Goal: Check status: Check status

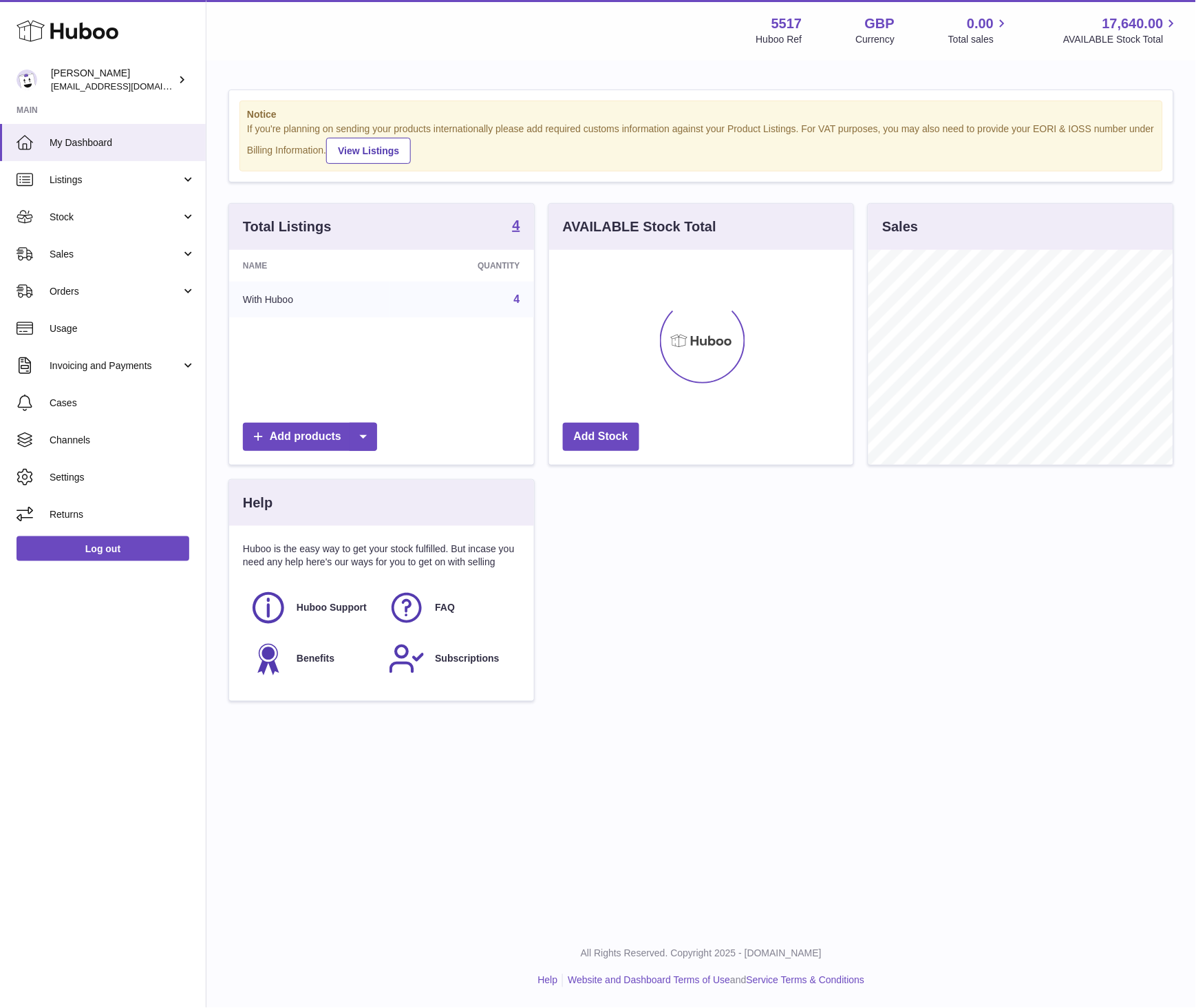
scroll to position [215, 305]
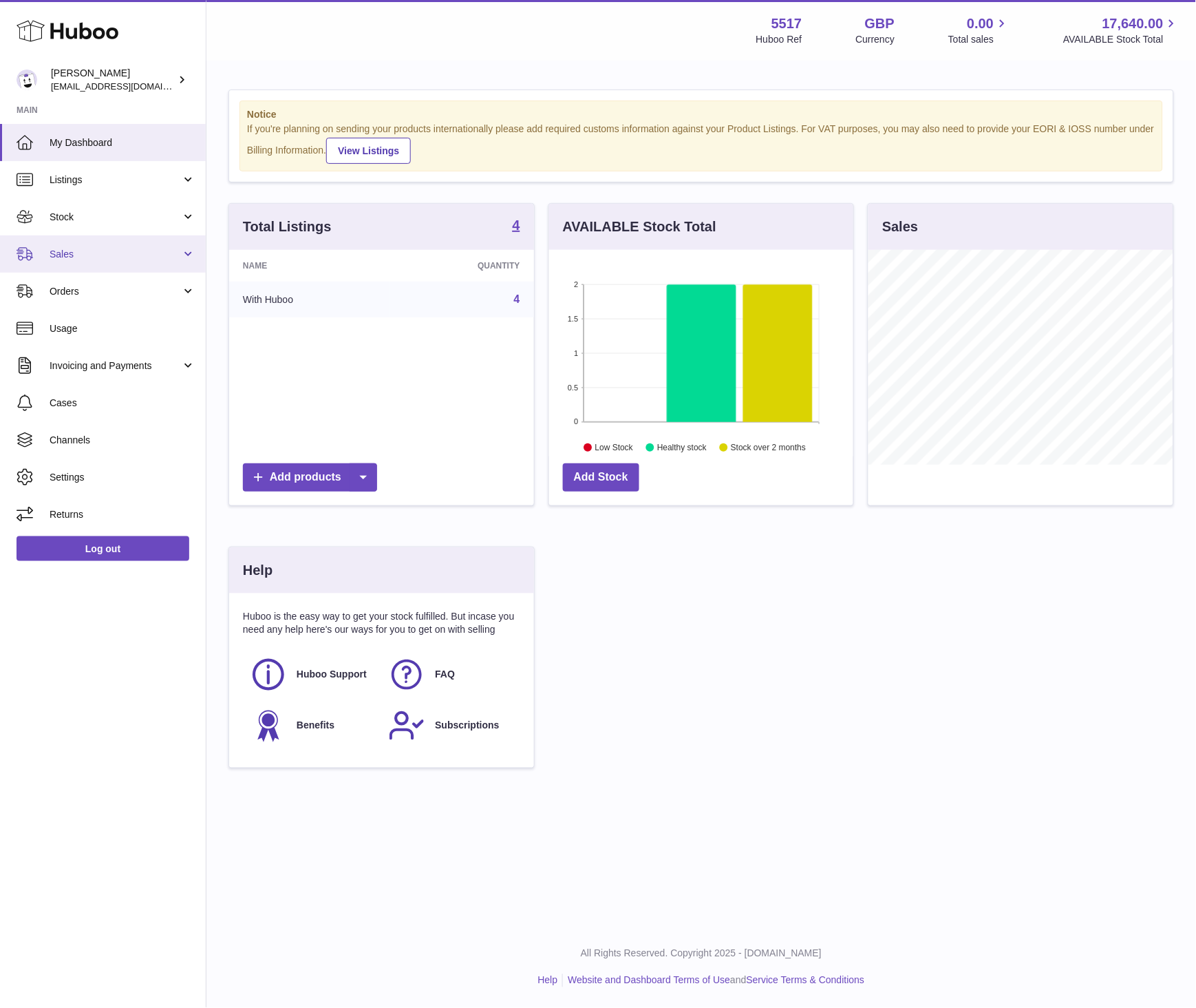
click at [124, 255] on span "Sales" at bounding box center [115, 254] width 131 height 13
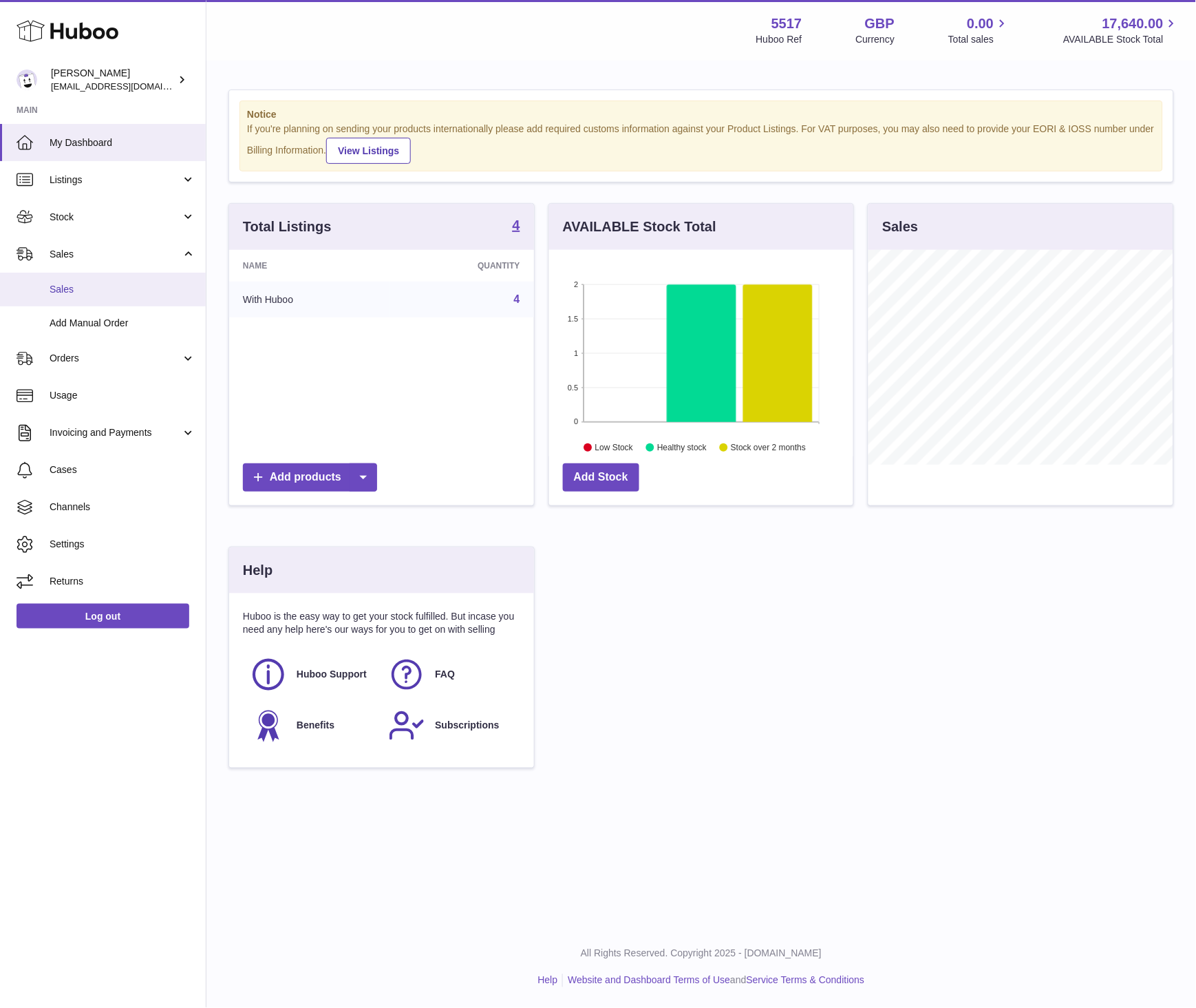
click at [90, 283] on span "Sales" at bounding box center [122, 289] width 146 height 13
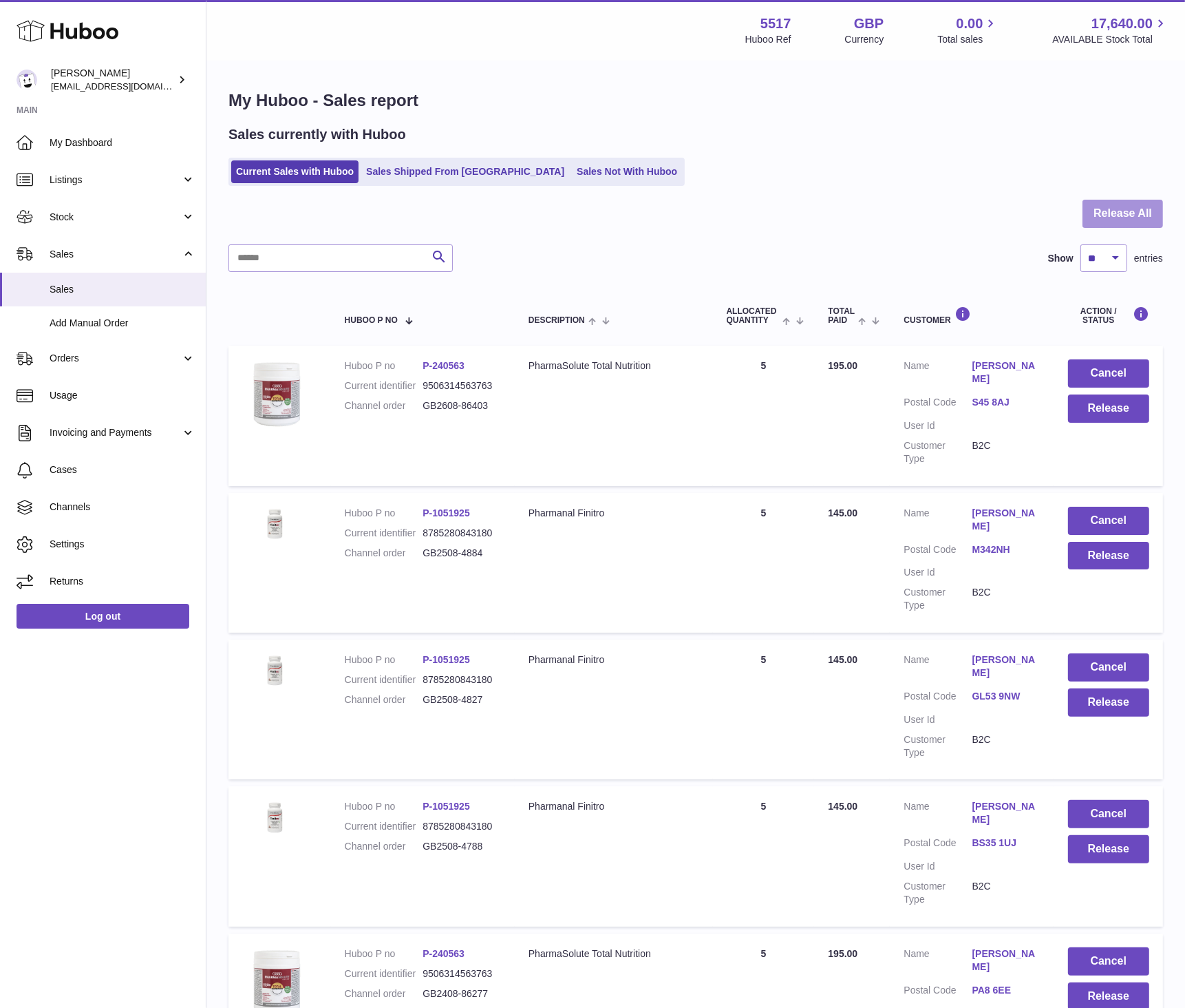
click at [1096, 209] on button "Release All" at bounding box center [1123, 213] width 81 height 28
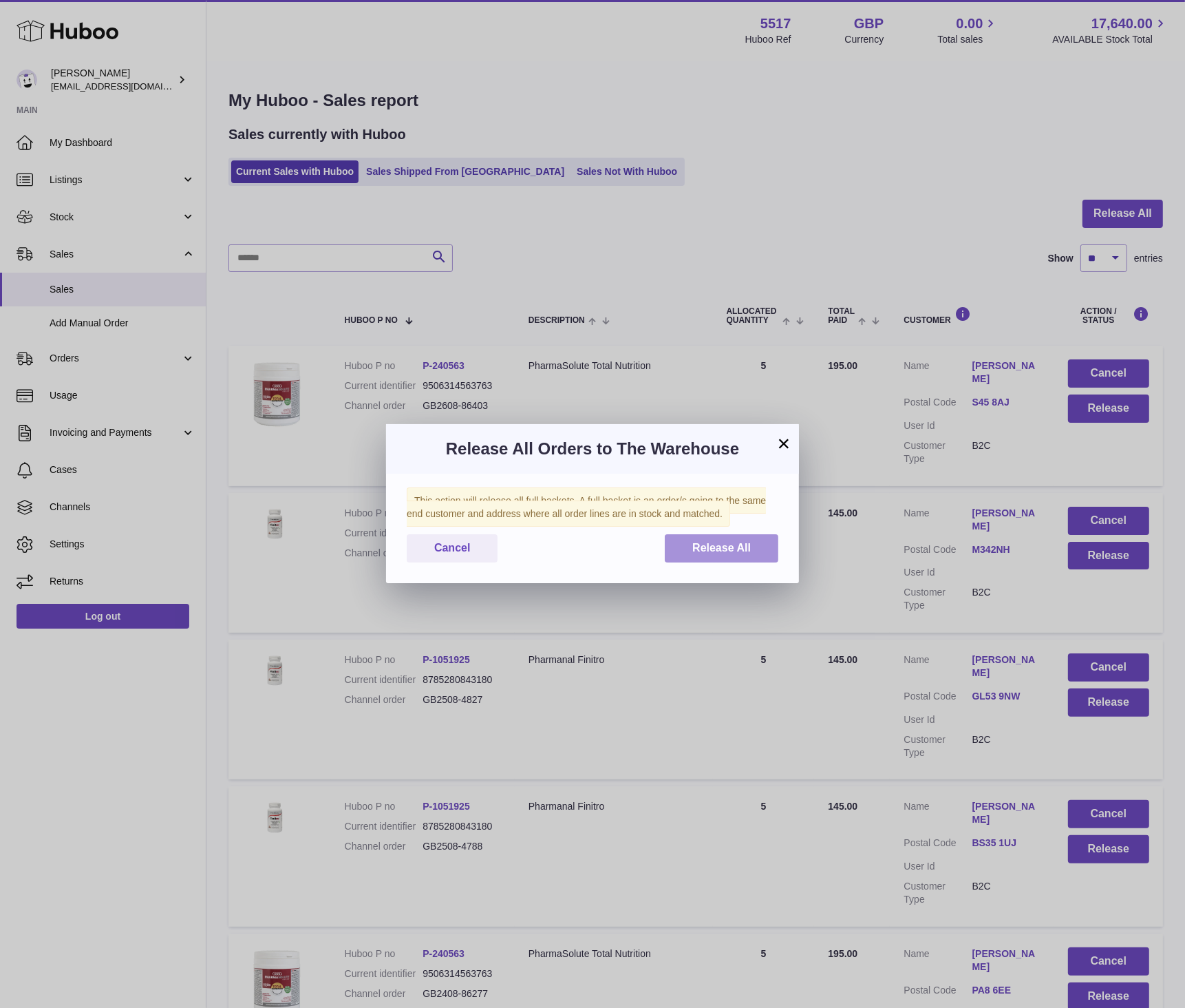
click at [732, 554] on button "Release All" at bounding box center [722, 548] width 114 height 28
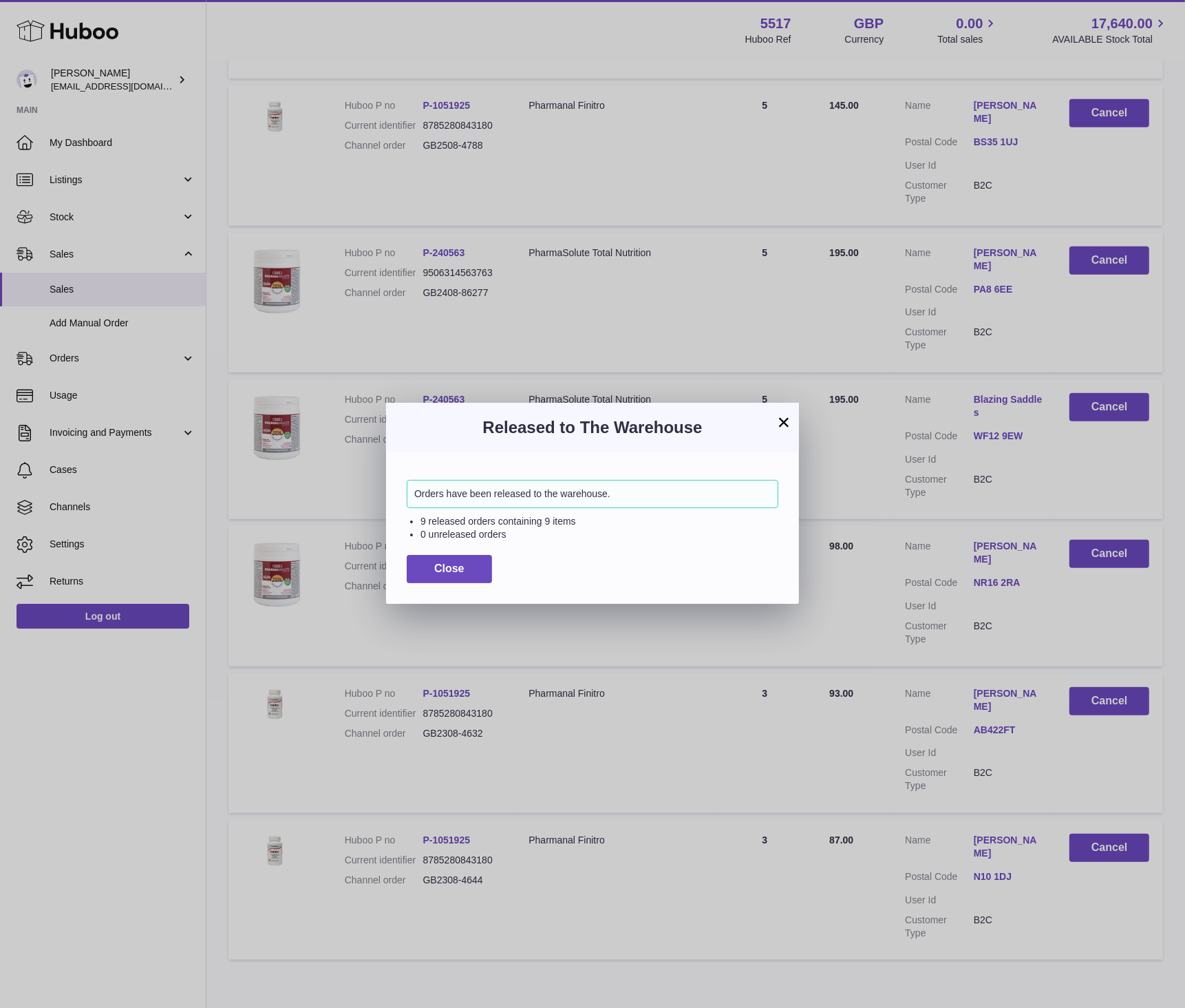
scroll to position [703, 0]
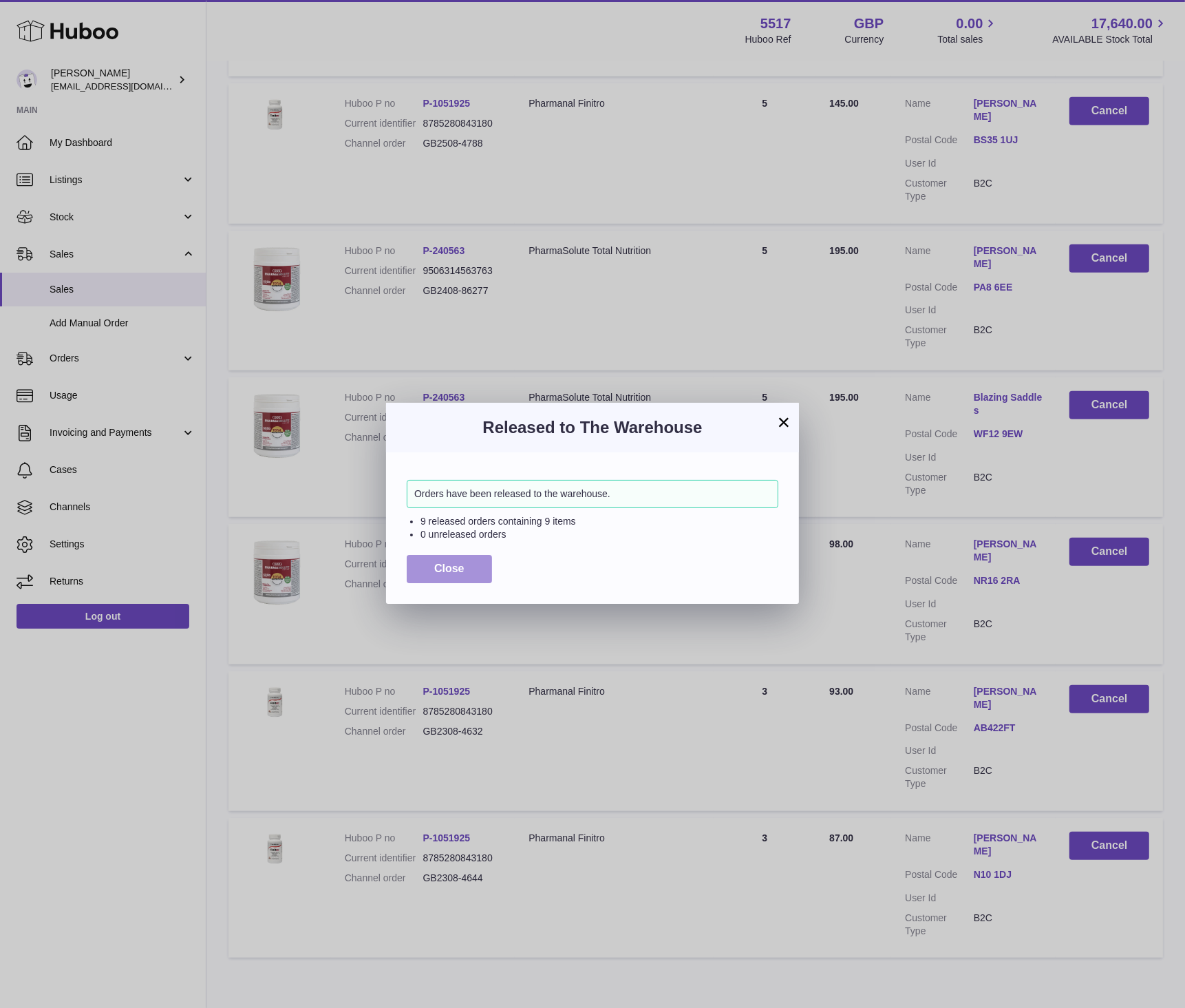
click at [436, 573] on span "Close" at bounding box center [450, 567] width 30 height 11
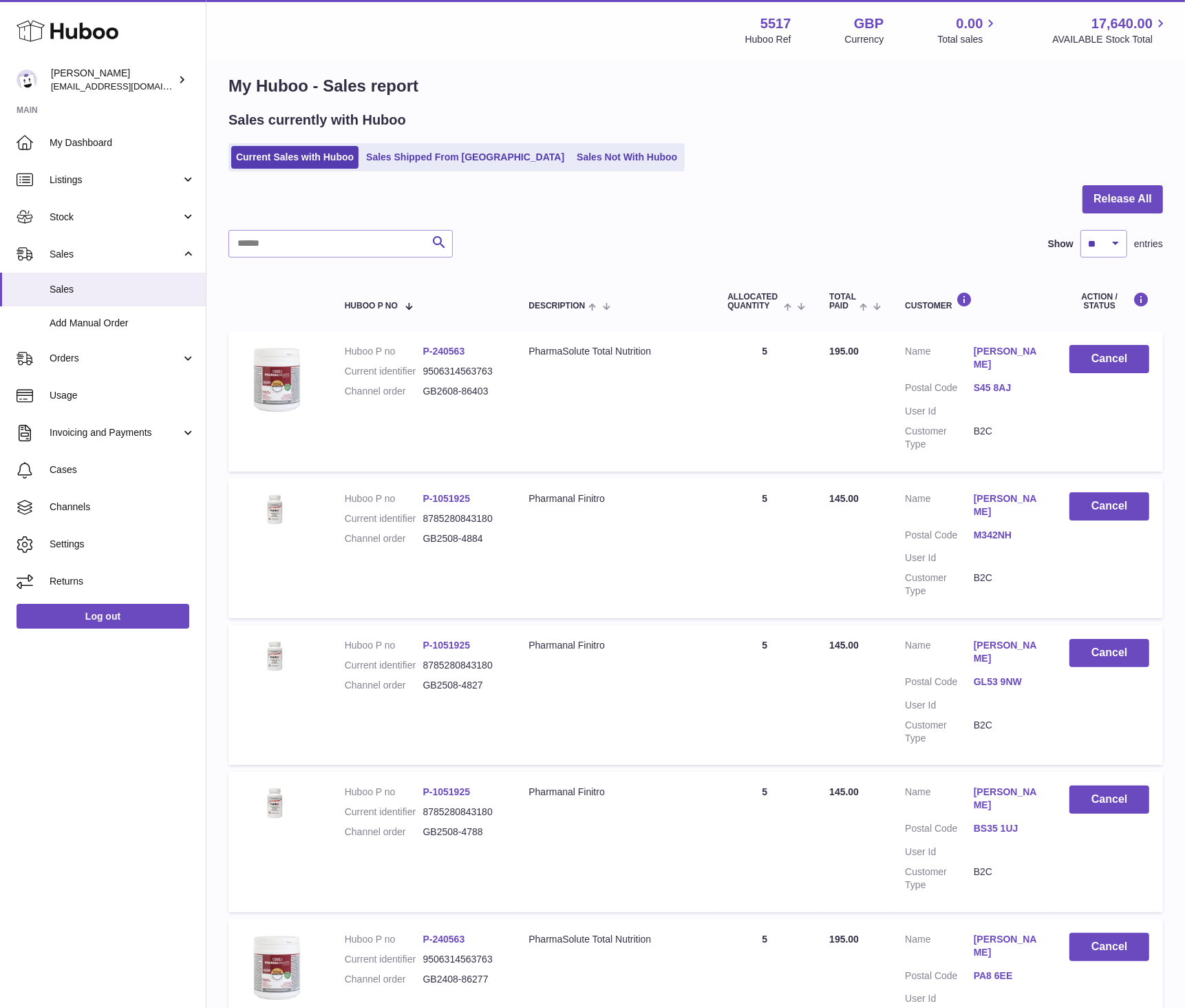
scroll to position [0, 0]
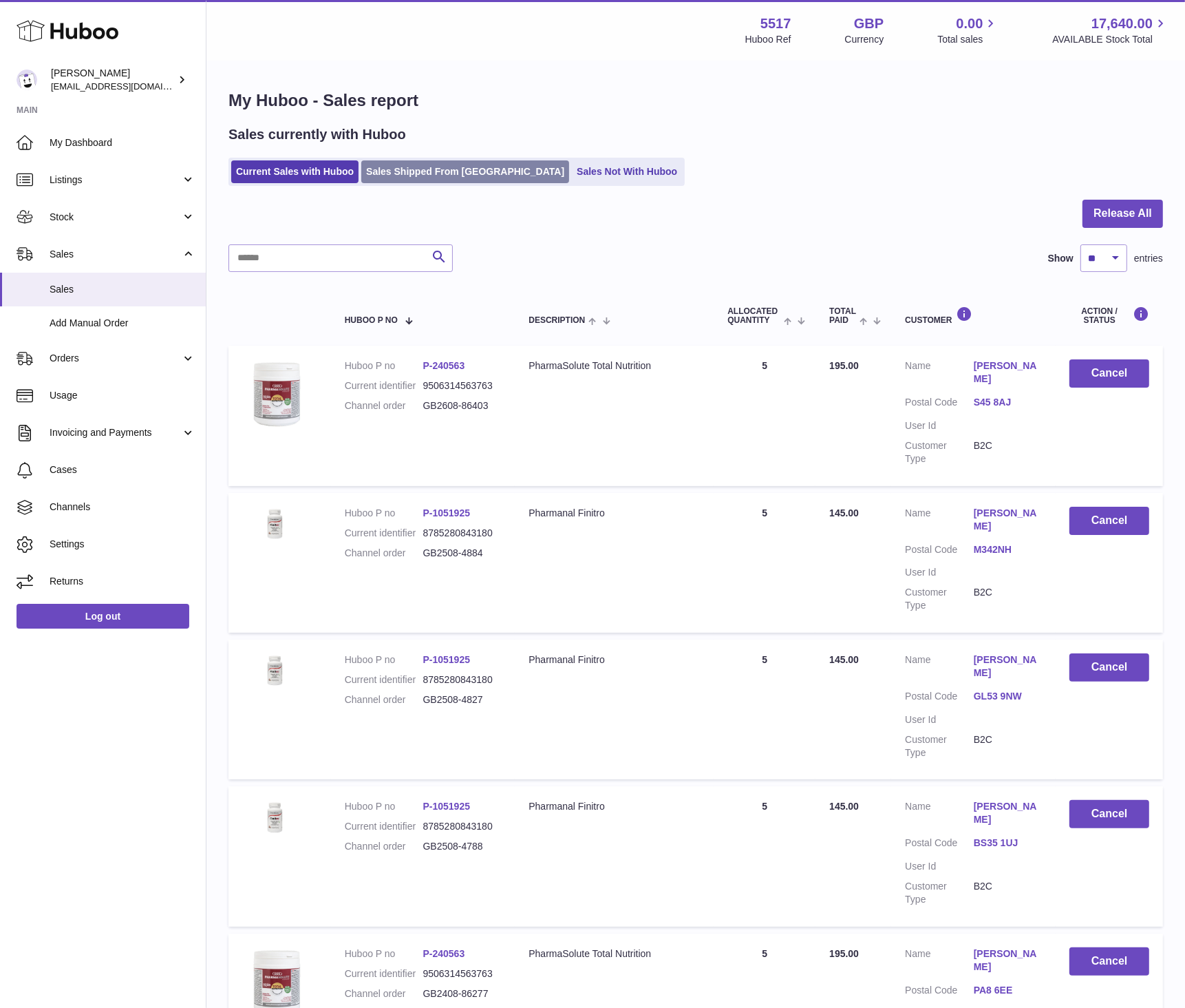
click at [441, 172] on link "Sales Shipped From Huboo" at bounding box center [466, 172] width 208 height 23
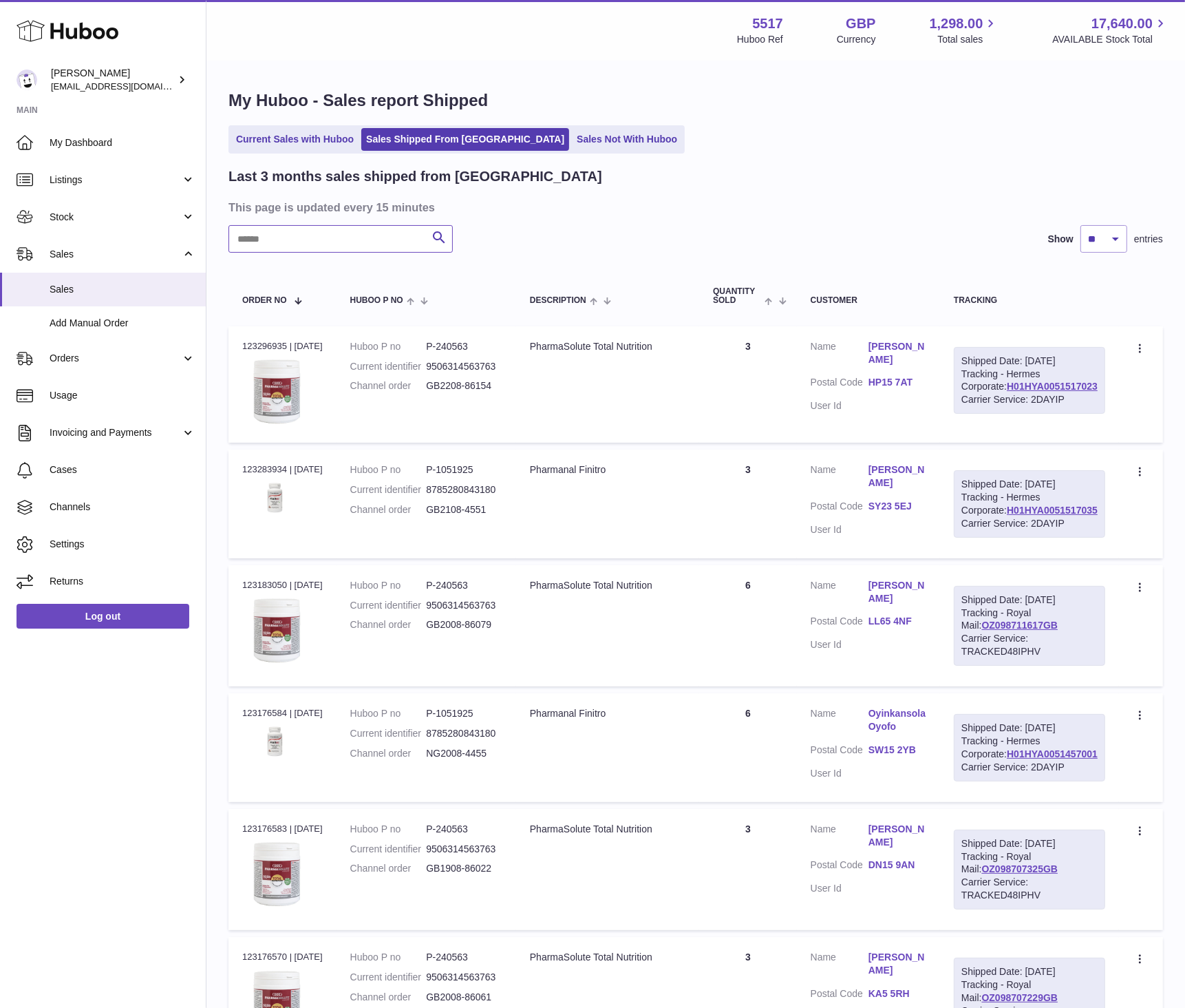
click at [385, 237] on input "text" at bounding box center [340, 239] width 224 height 27
type input "******"
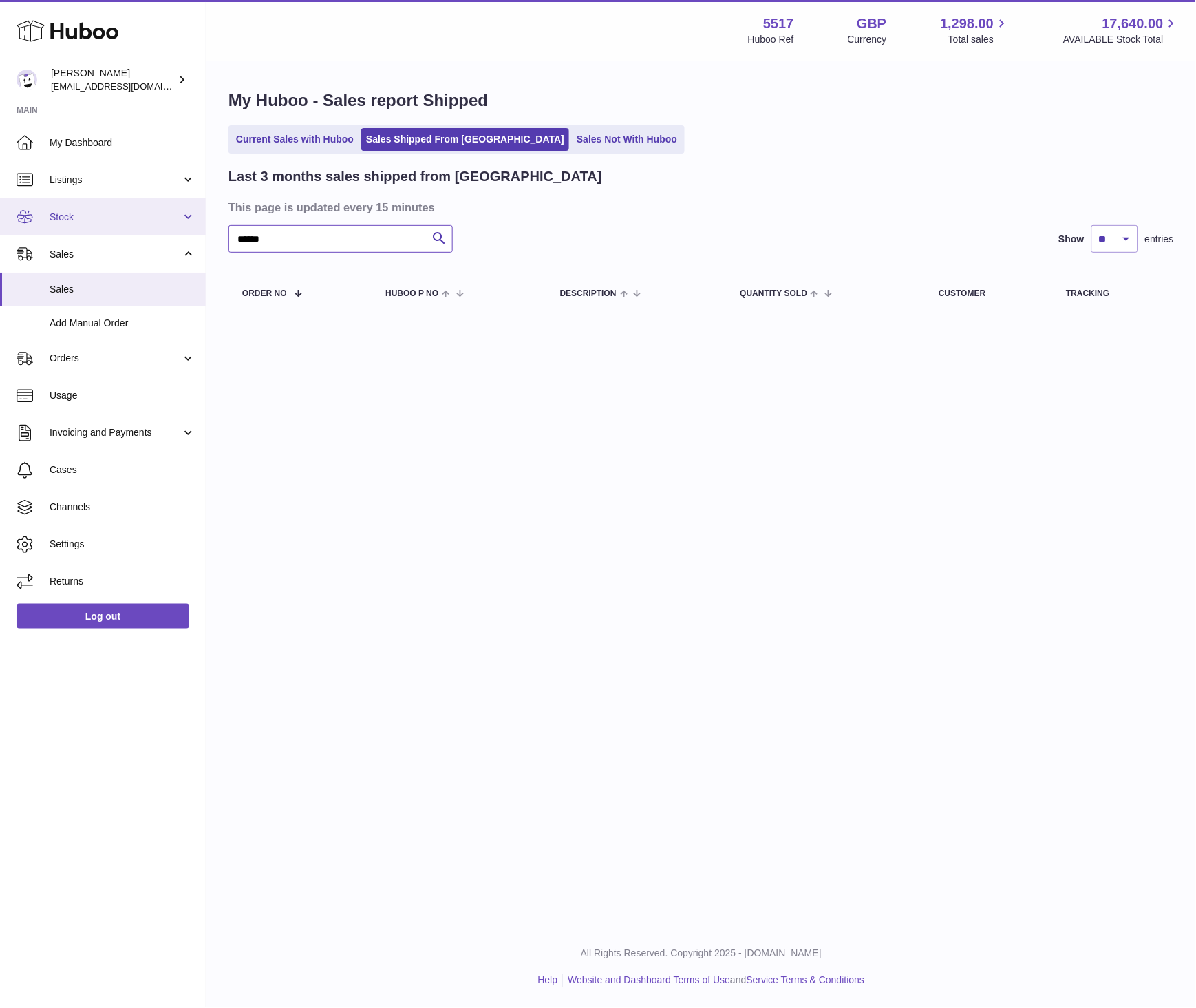
drag, startPoint x: 297, startPoint y: 238, endPoint x: 191, endPoint y: 232, distance: 106.2
click at [191, 232] on div "Huboo Alessia van Zwolle alessiavanzwolle@hotmail.com Main My Dashboard Listing…" at bounding box center [598, 504] width 1196 height 1008
